Goal: Find specific page/section: Find specific page/section

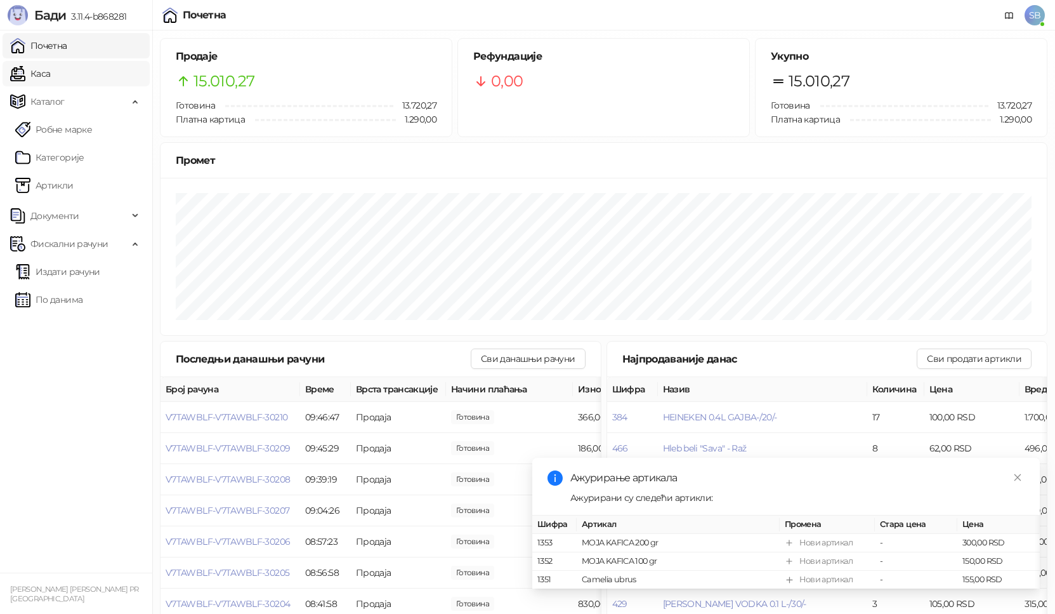
click at [50, 72] on link "Каса" at bounding box center [30, 73] width 40 height 25
click at [67, 40] on link "Почетна" at bounding box center [38, 45] width 57 height 25
click at [50, 69] on link "Каса" at bounding box center [30, 73] width 40 height 25
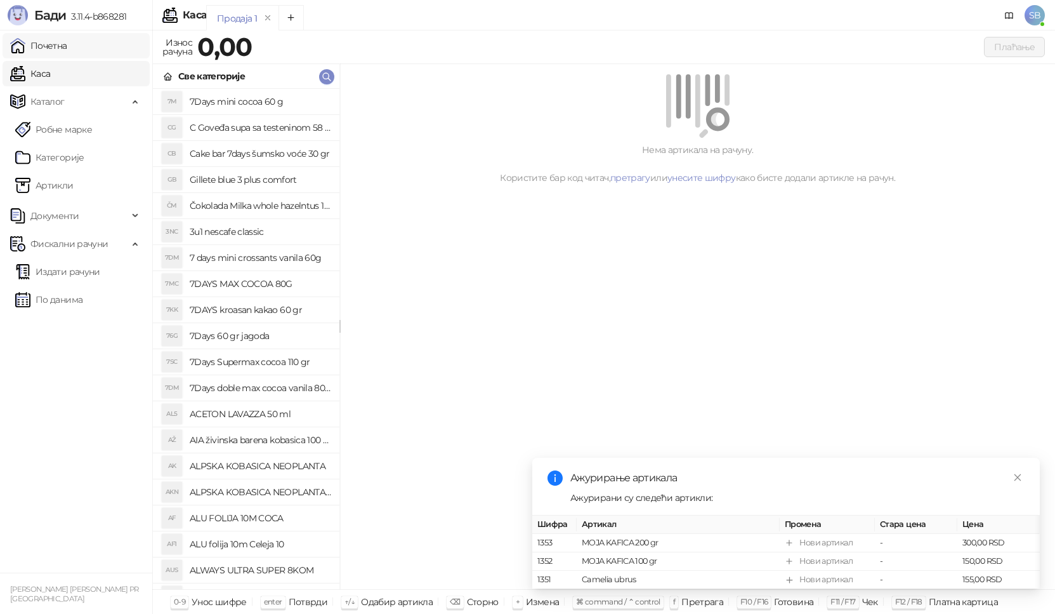
click at [67, 50] on link "Почетна" at bounding box center [38, 45] width 57 height 25
